Goal: Task Accomplishment & Management: Use online tool/utility

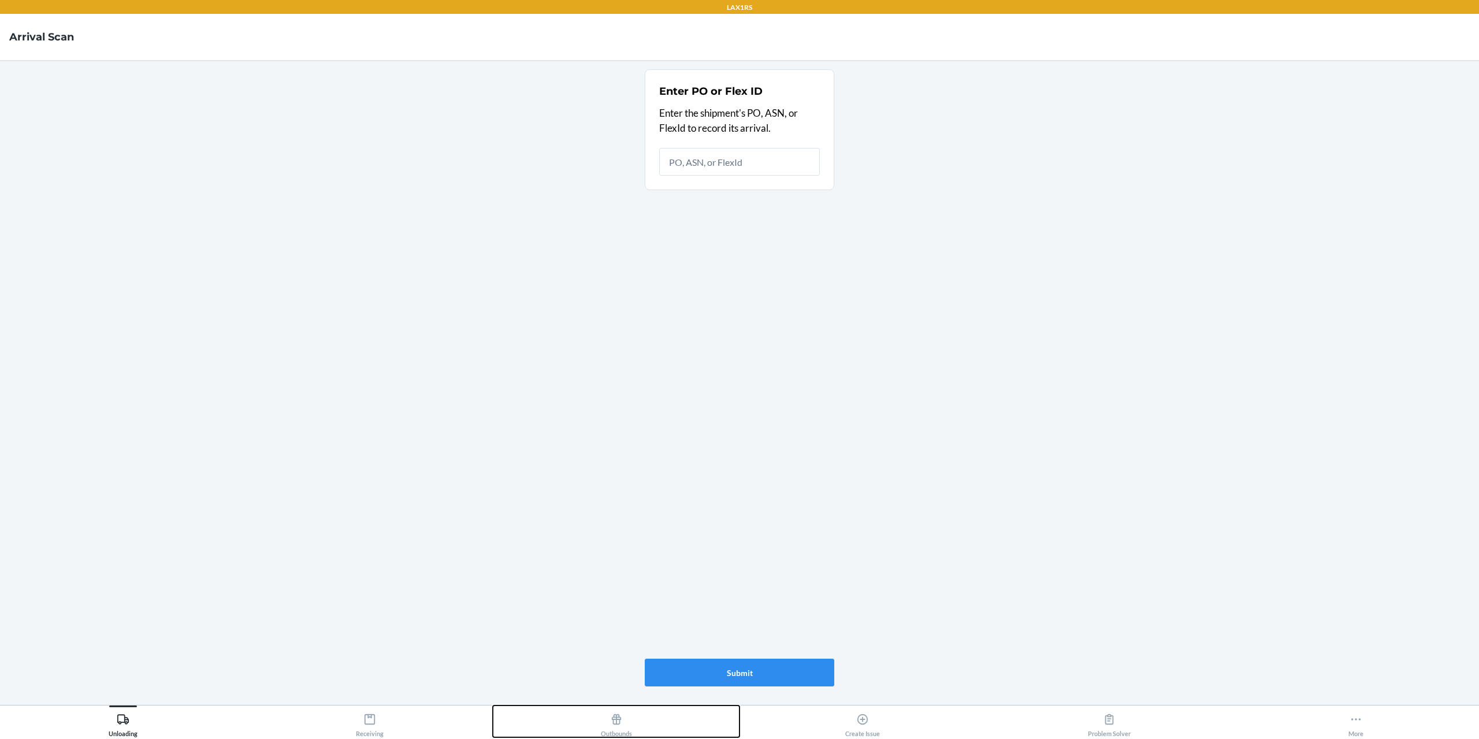
click at [613, 726] on div "Outbounds" at bounding box center [616, 722] width 31 height 29
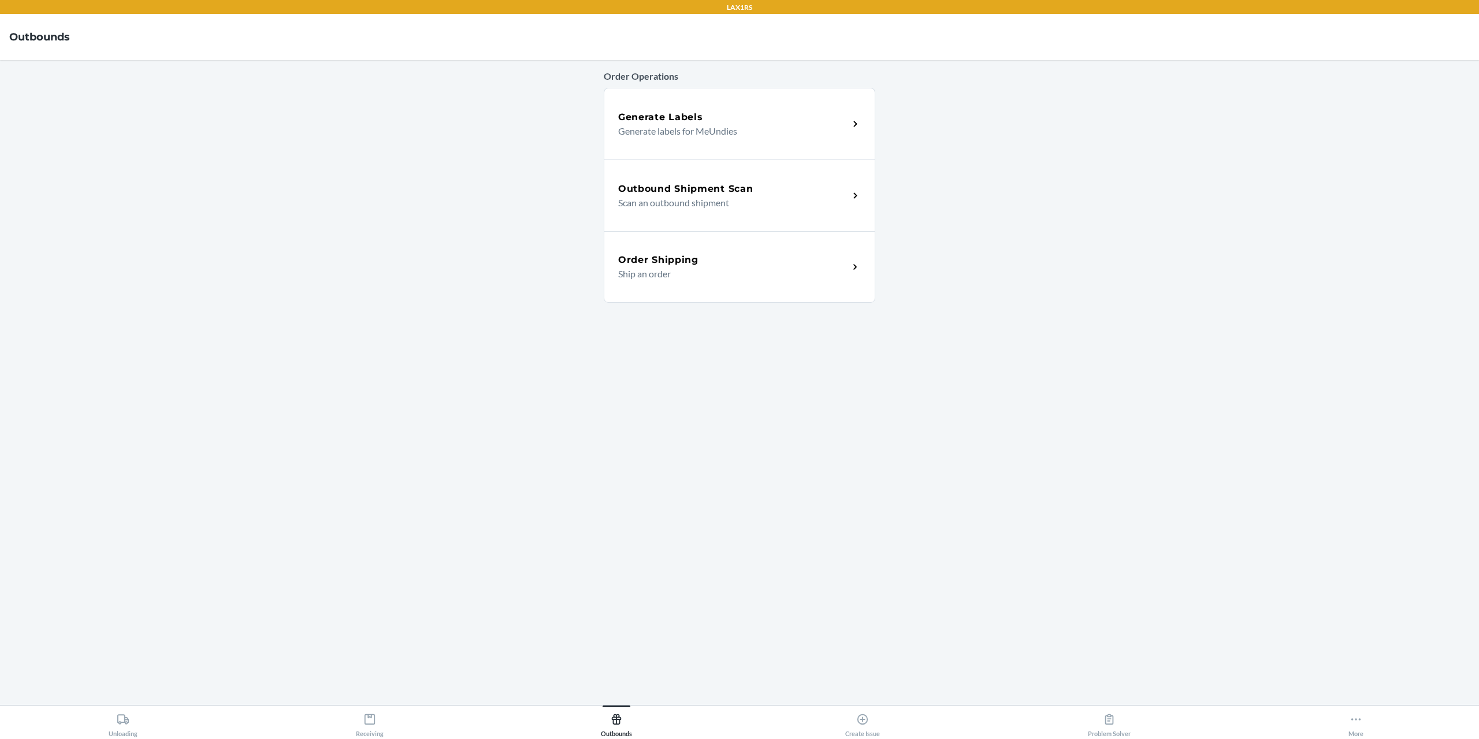
click at [691, 197] on p "Scan an outbound shipment" at bounding box center [728, 203] width 221 height 14
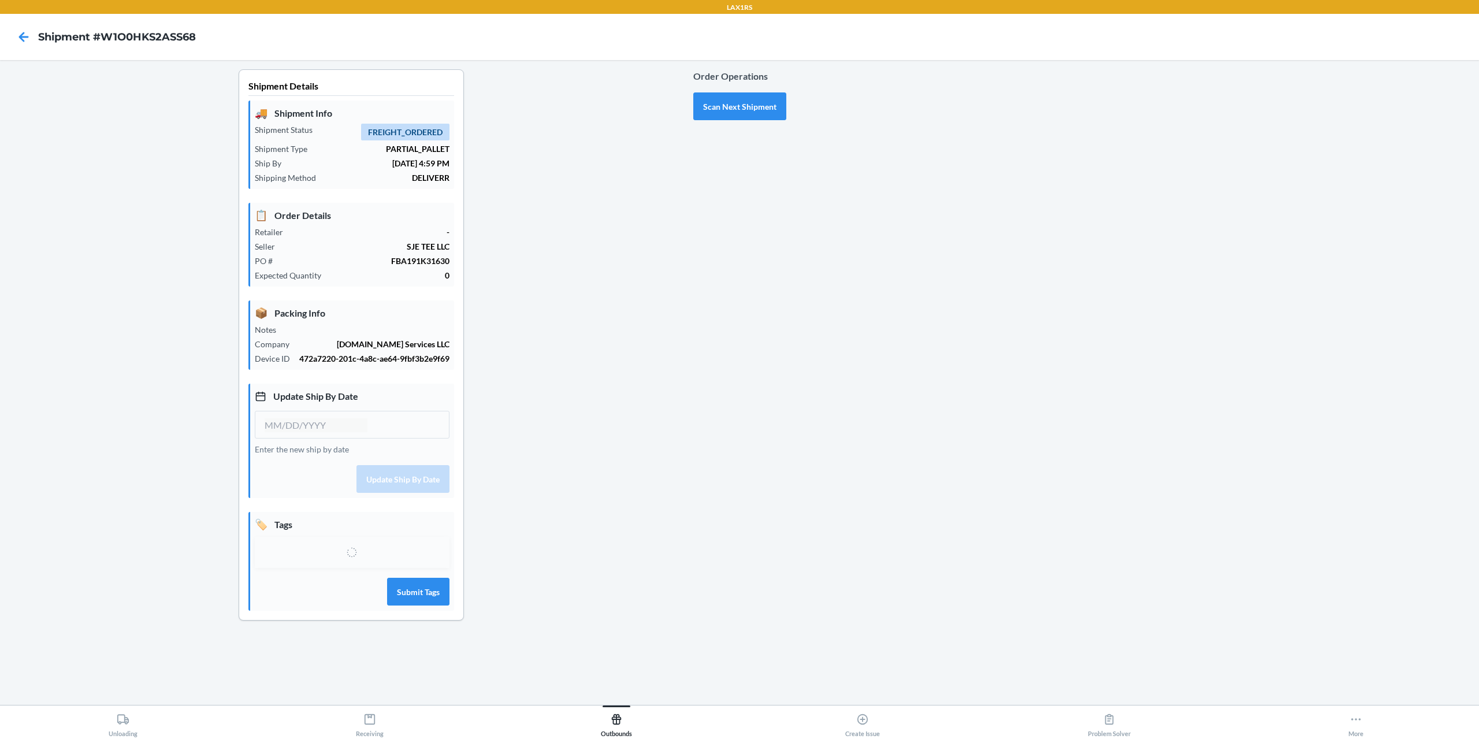
type input "[DATE]"
click at [345, 566] on div "Select tags" at bounding box center [341, 558] width 153 height 22
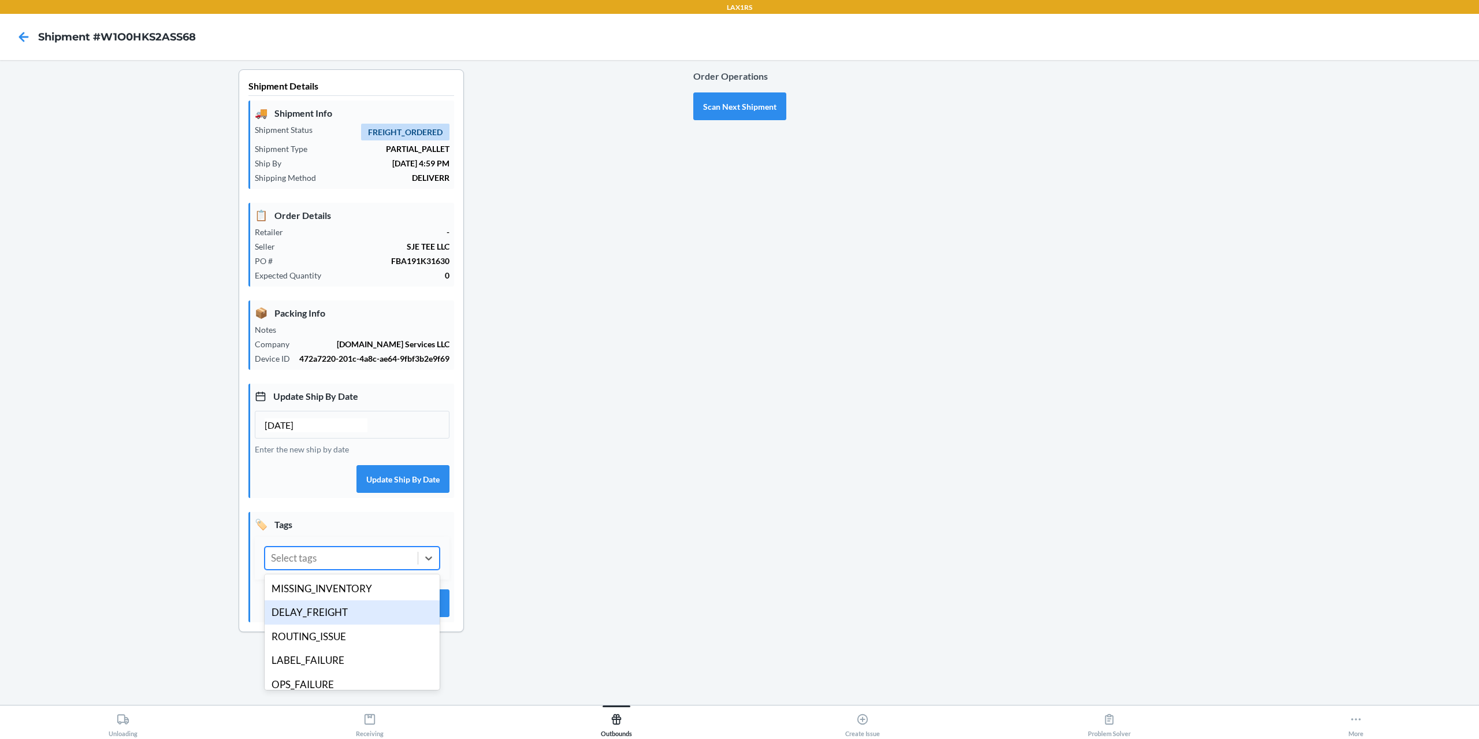
click at [333, 613] on div "DELAY_FREIGHT" at bounding box center [352, 612] width 175 height 24
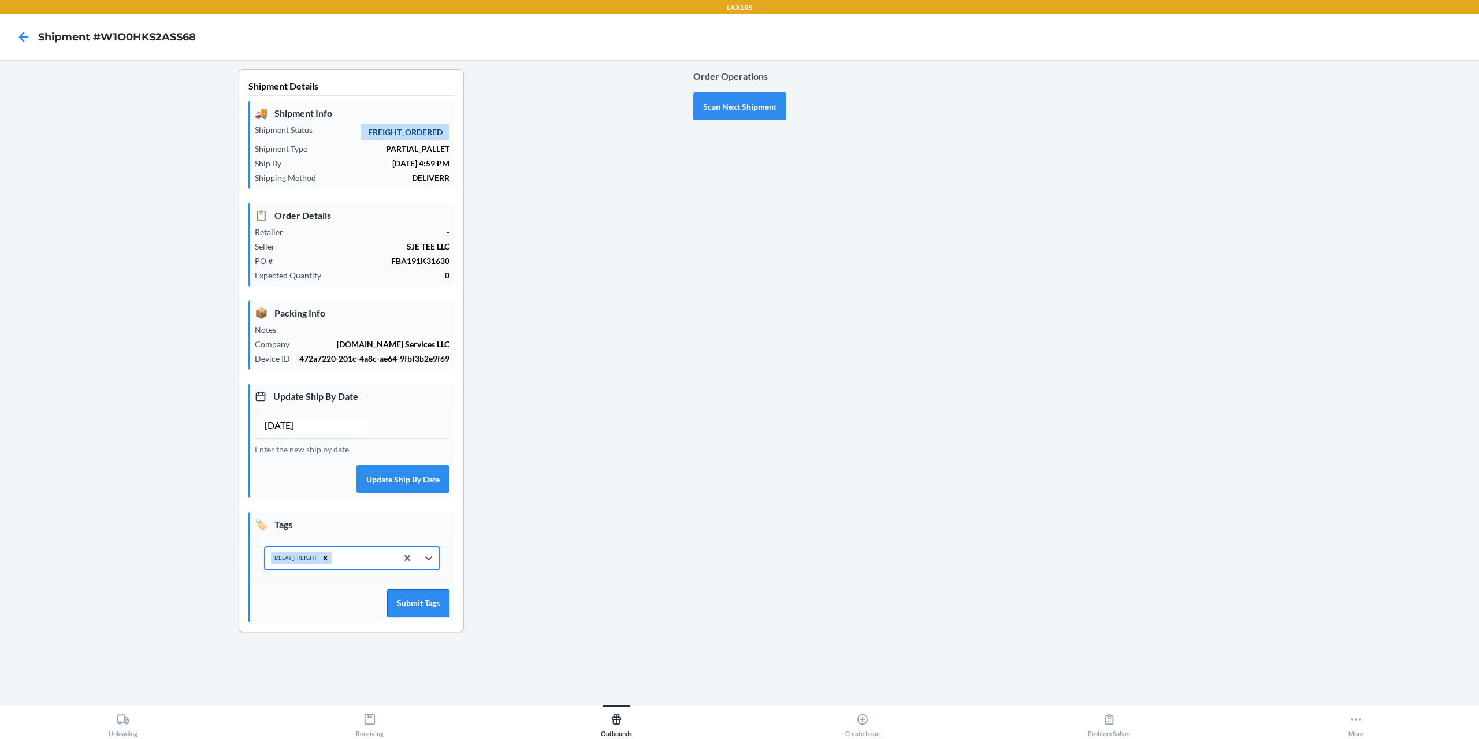
click at [413, 606] on button "Submit Tags" at bounding box center [418, 603] width 62 height 28
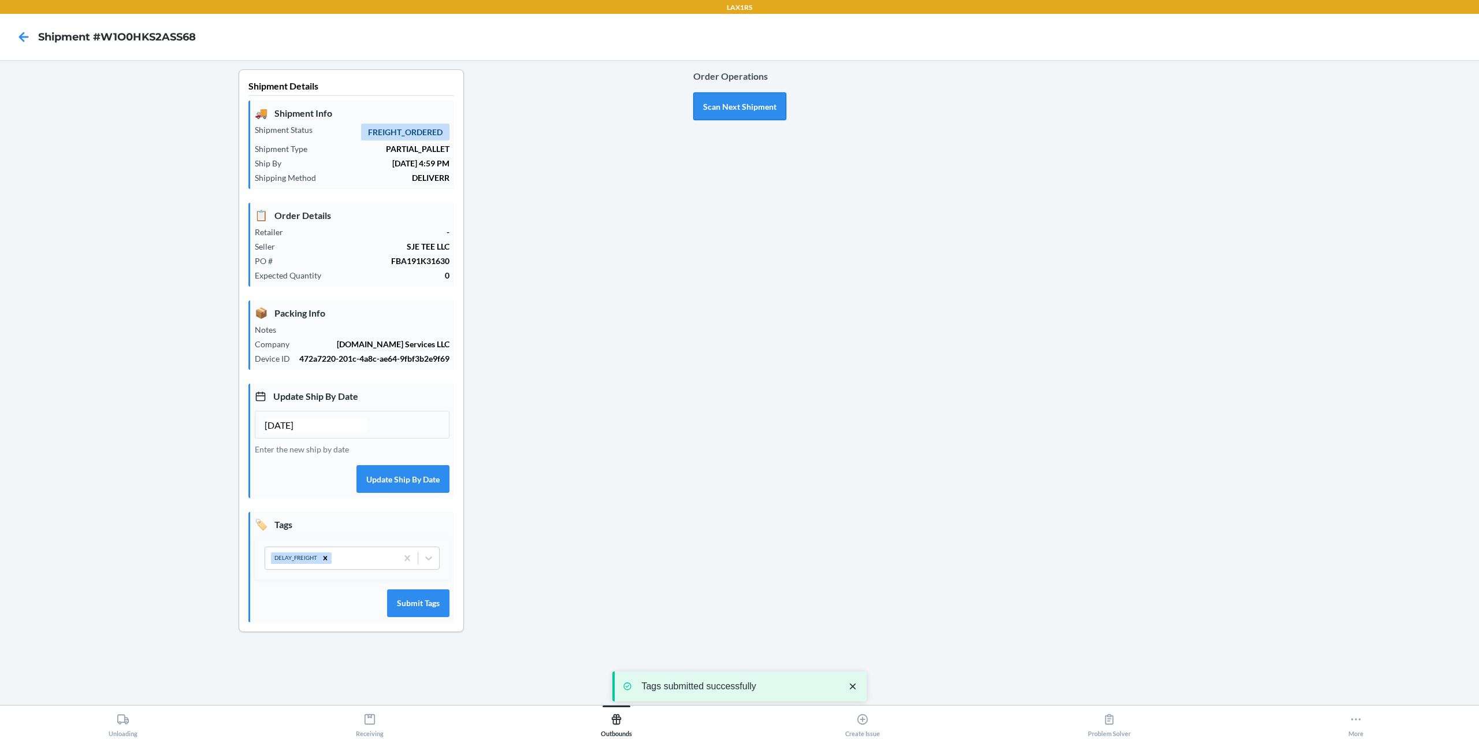
click at [735, 103] on button "Scan Next Shipment" at bounding box center [739, 106] width 93 height 28
type input "[DATE]"
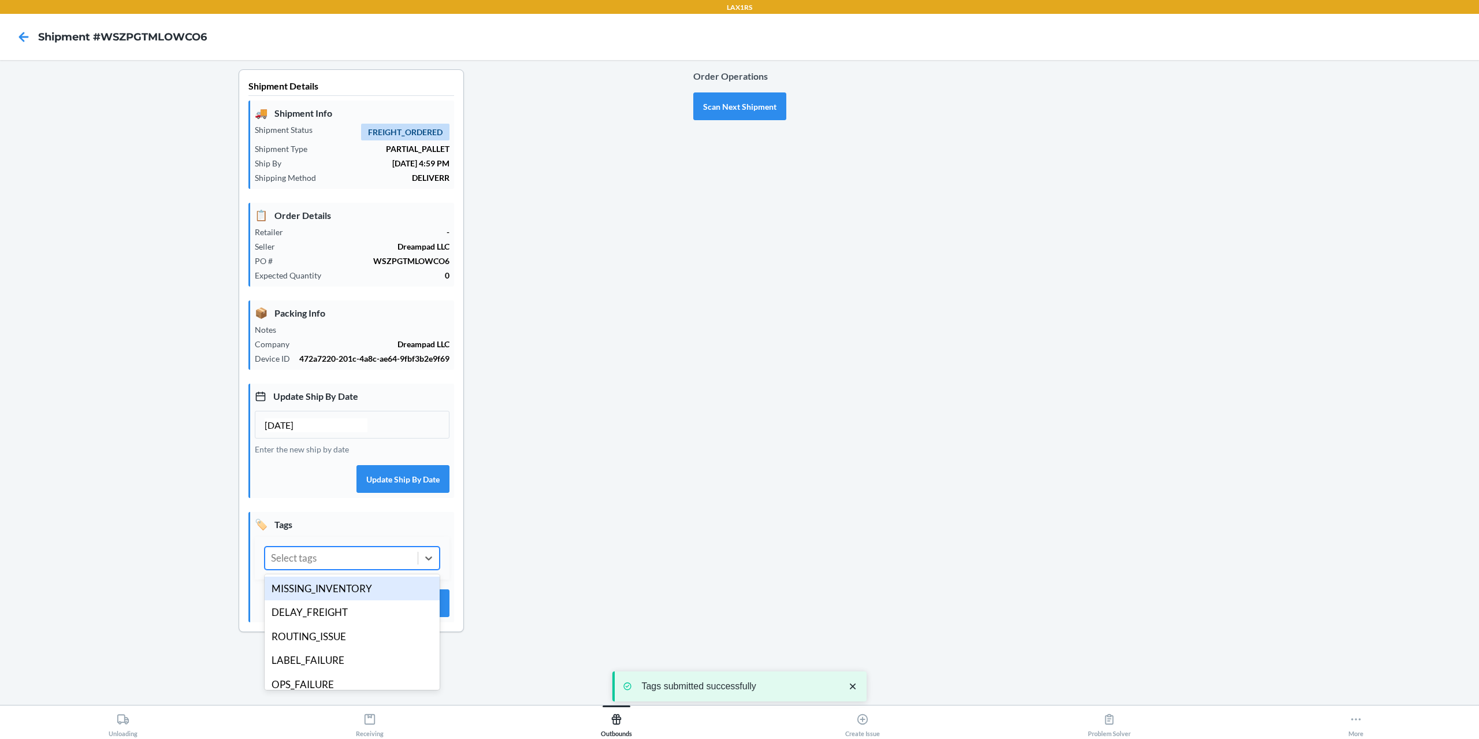
click at [357, 559] on div "Select tags" at bounding box center [341, 558] width 153 height 22
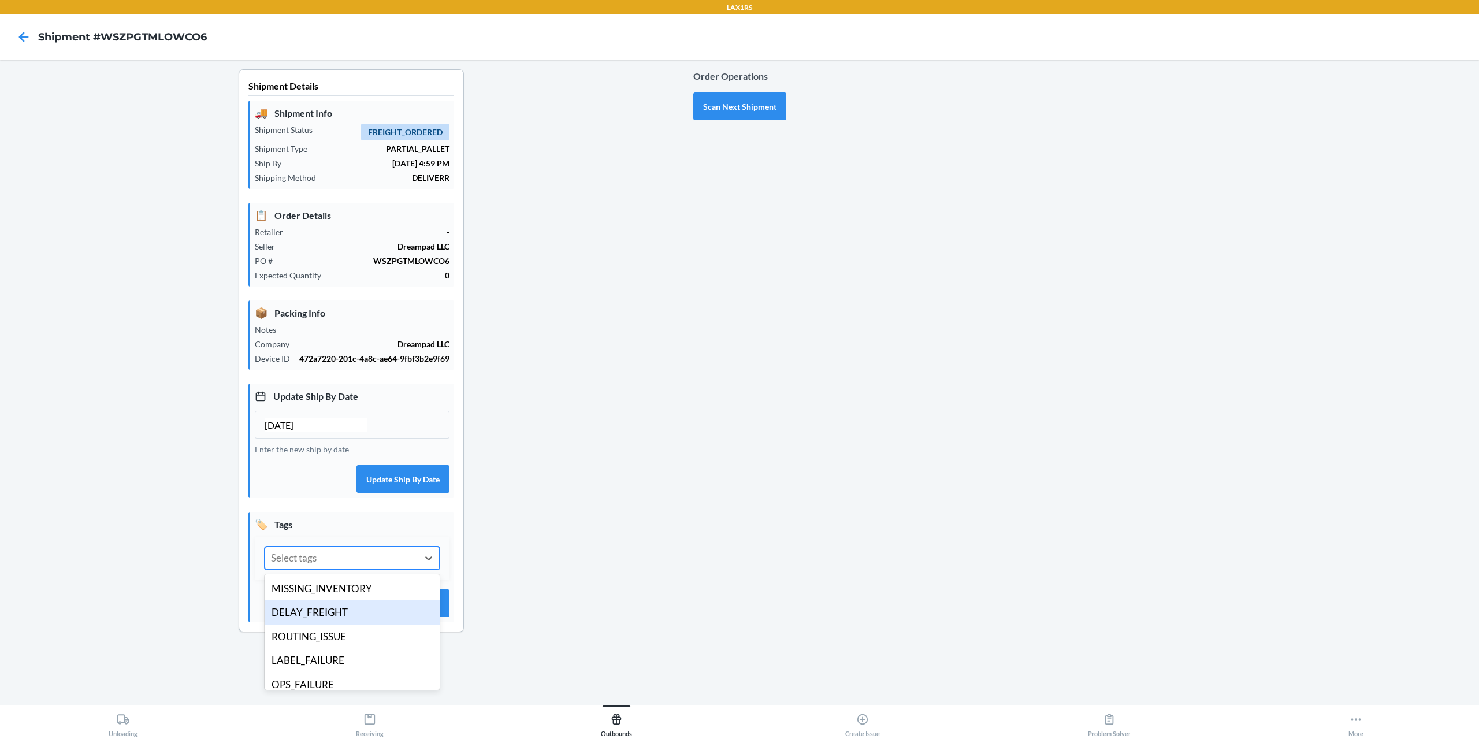
click at [329, 619] on div "DELAY_FREIGHT" at bounding box center [352, 612] width 175 height 24
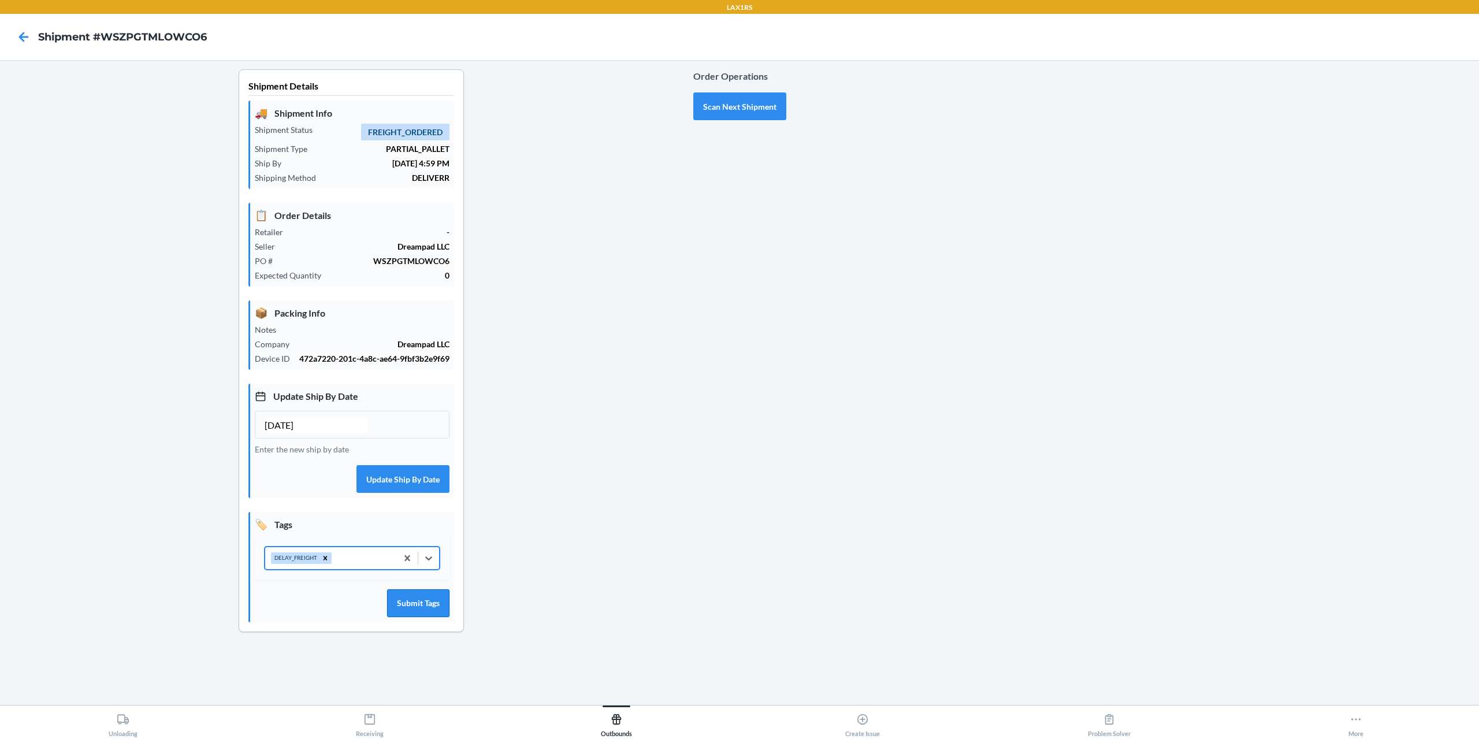
click at [409, 607] on button "Submit Tags" at bounding box center [418, 603] width 62 height 28
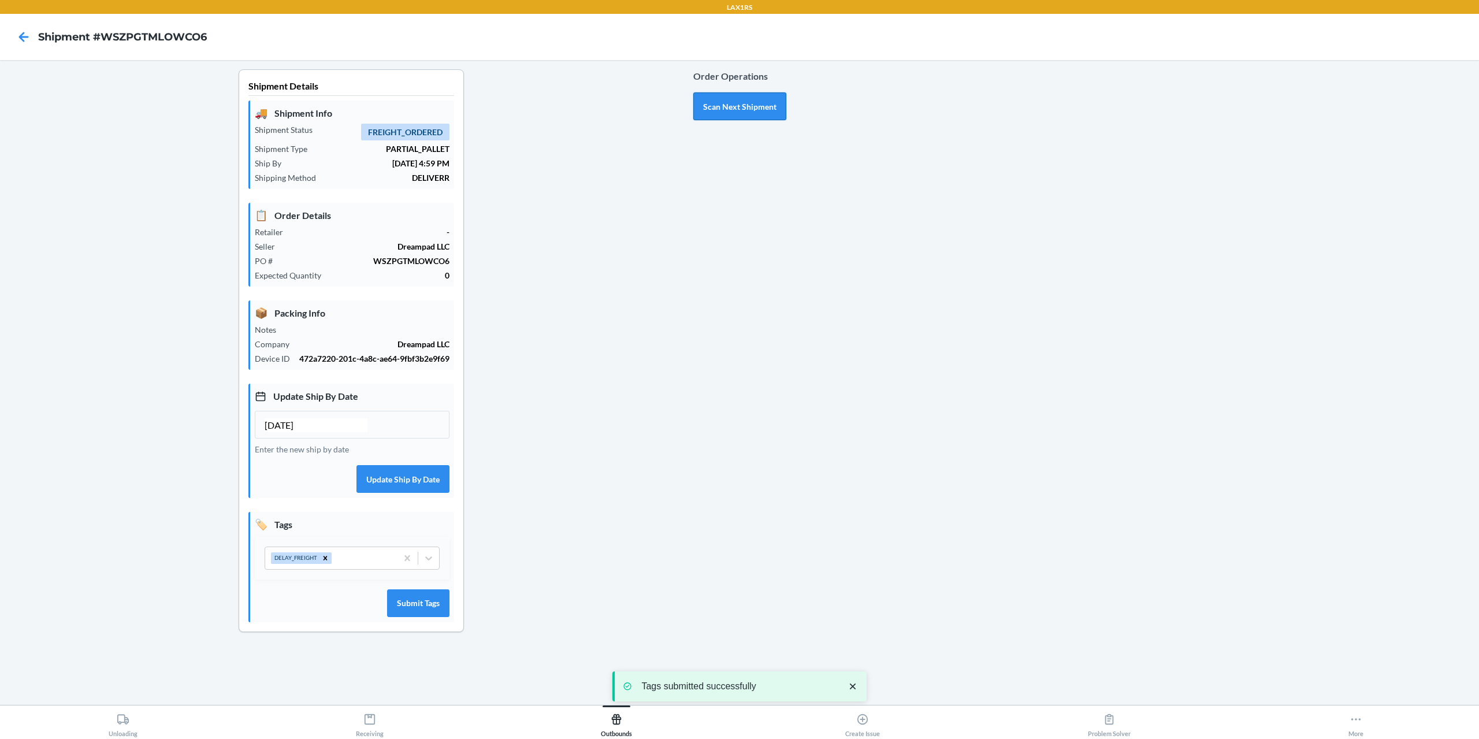
click at [732, 99] on button "Scan Next Shipment" at bounding box center [739, 106] width 93 height 28
